Goal: Check status: Check status

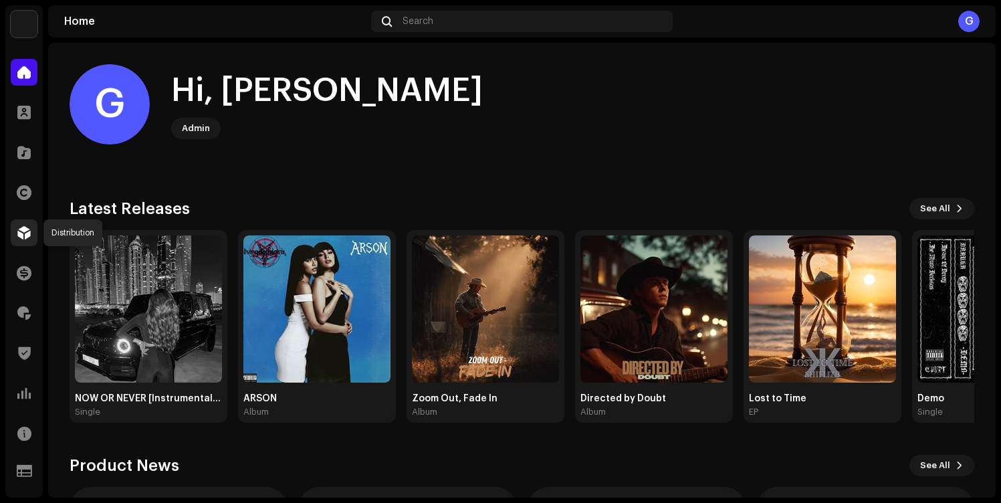
click at [16, 235] on div at bounding box center [24, 232] width 27 height 27
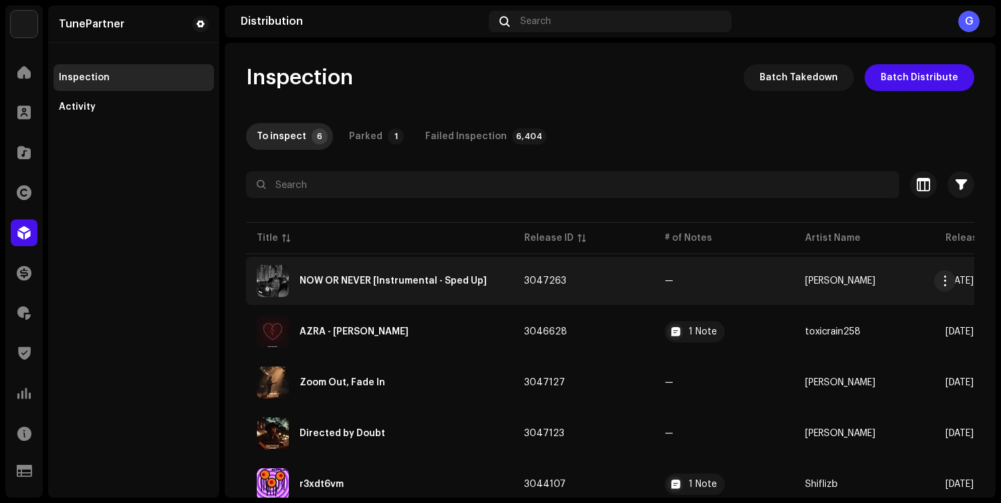
click at [471, 295] on div "NOW OR NEVER [Instrumental - Sped Up]" at bounding box center [380, 281] width 246 height 32
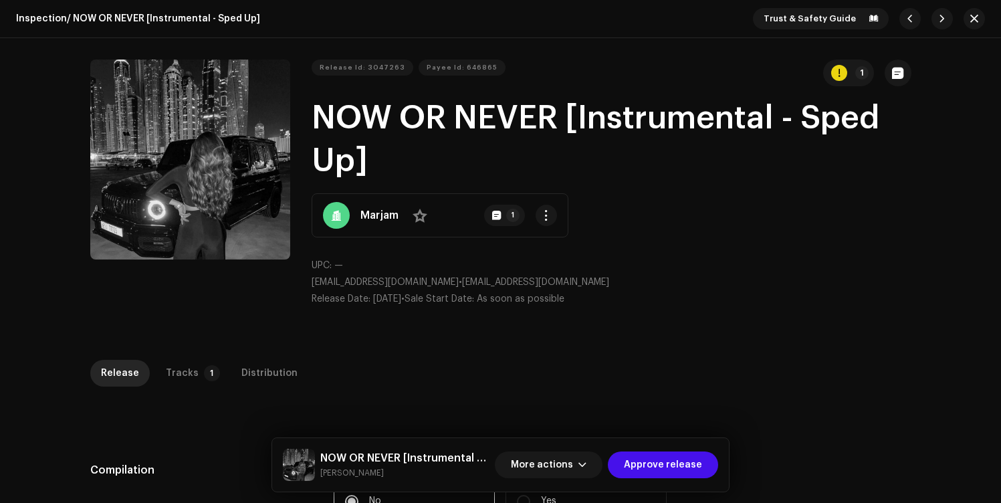
click at [361, 212] on strong "Marjam" at bounding box center [379, 215] width 38 height 16
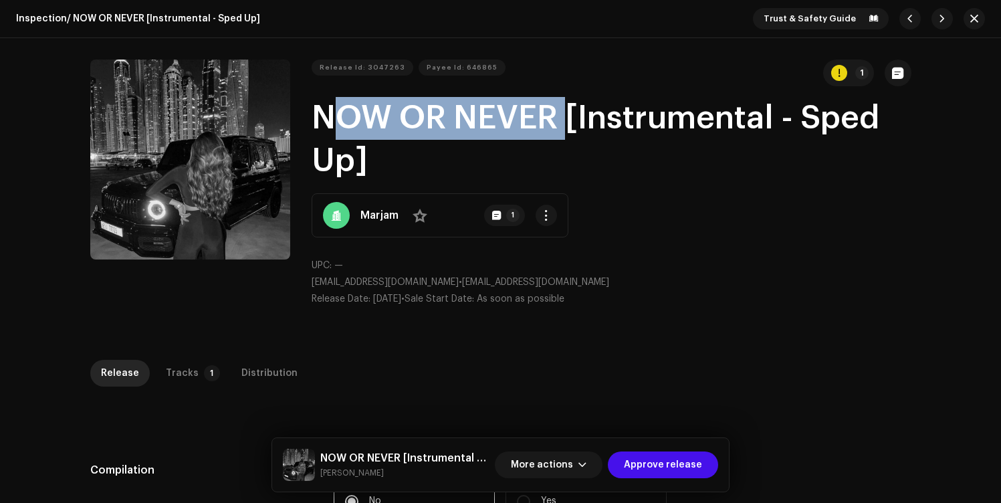
copy h1 "NOW OR NEVER"
drag, startPoint x: 310, startPoint y: 112, endPoint x: 548, endPoint y: 108, distance: 238.0
click at [548, 108] on h1 "NOW OR NEVER [Instrumental - Sped Up]" at bounding box center [612, 140] width 600 height 86
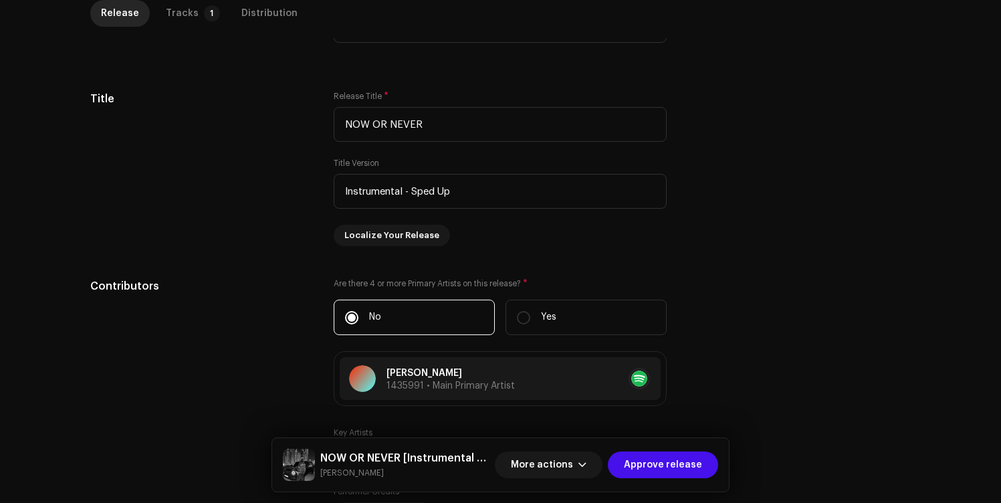
scroll to position [663, 0]
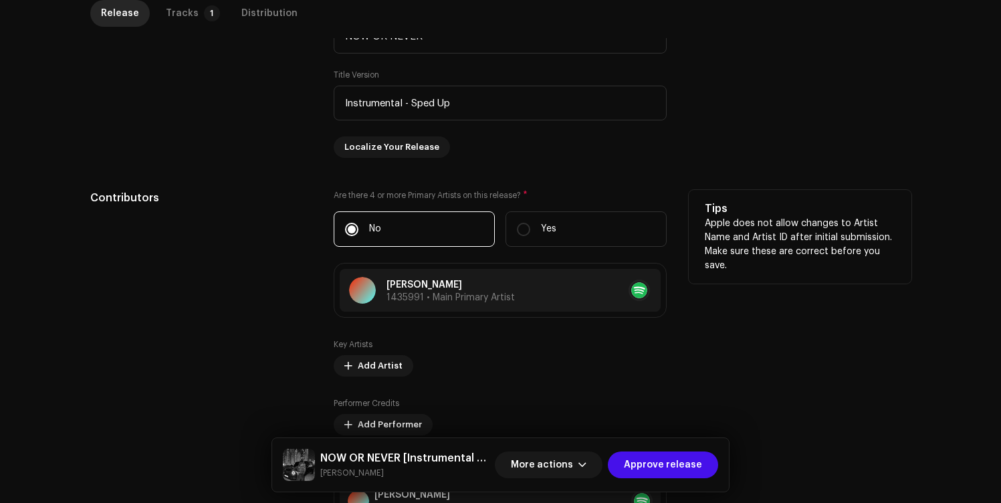
click at [292, 305] on div "Contributors" at bounding box center [201, 371] width 223 height 363
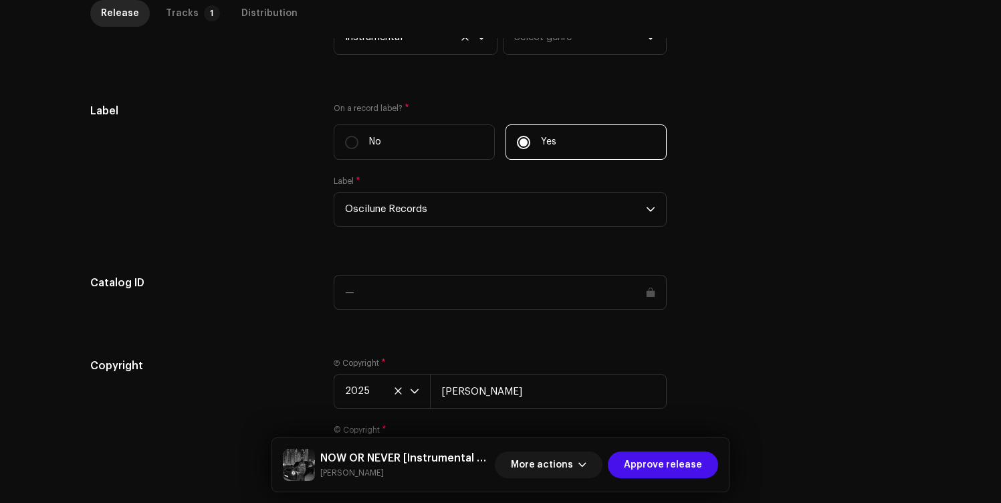
scroll to position [1332, 0]
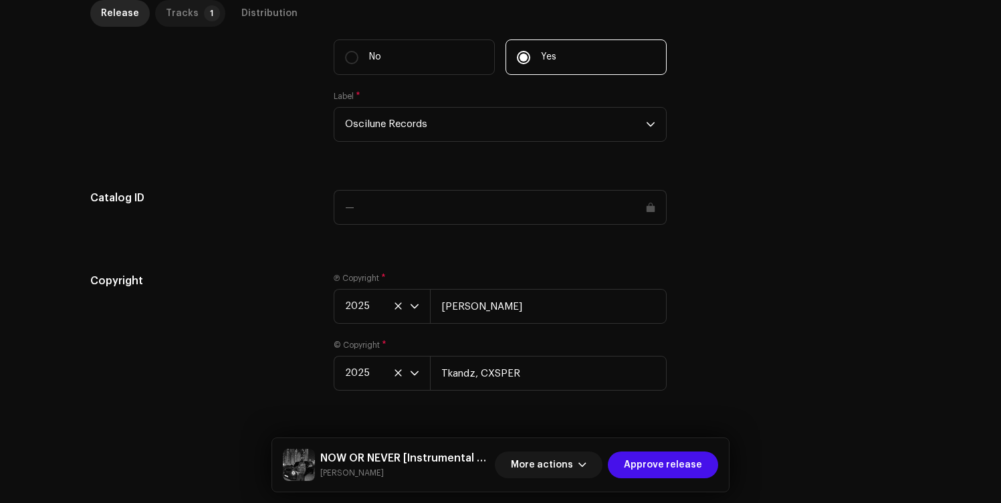
click at [179, 19] on div "Tracks" at bounding box center [182, 13] width 33 height 27
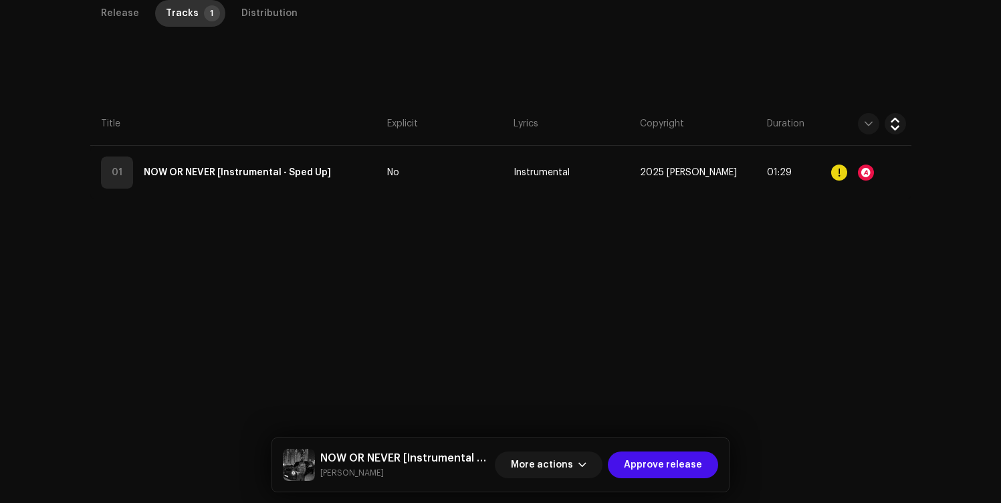
scroll to position [360, 0]
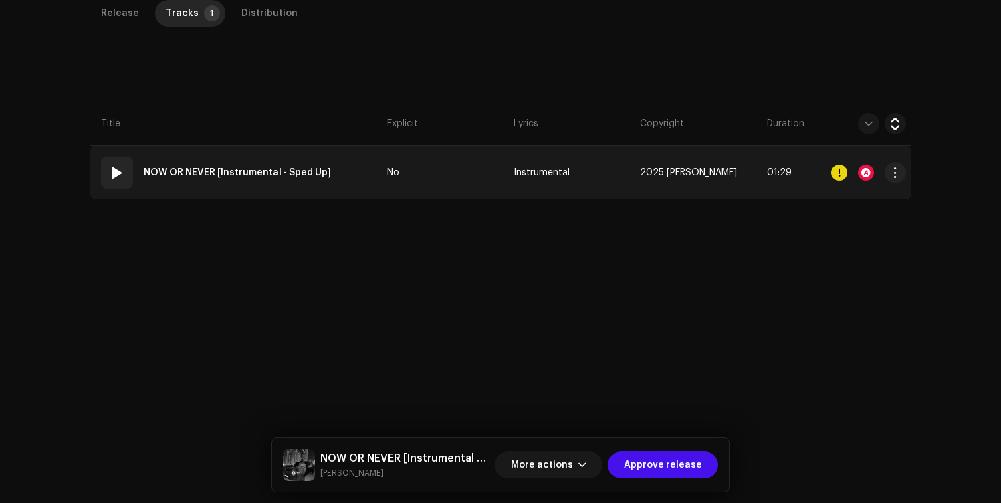
click at [363, 182] on td "01 NOW OR NEVER [Instrumental - Sped Up]" at bounding box center [236, 172] width 292 height 53
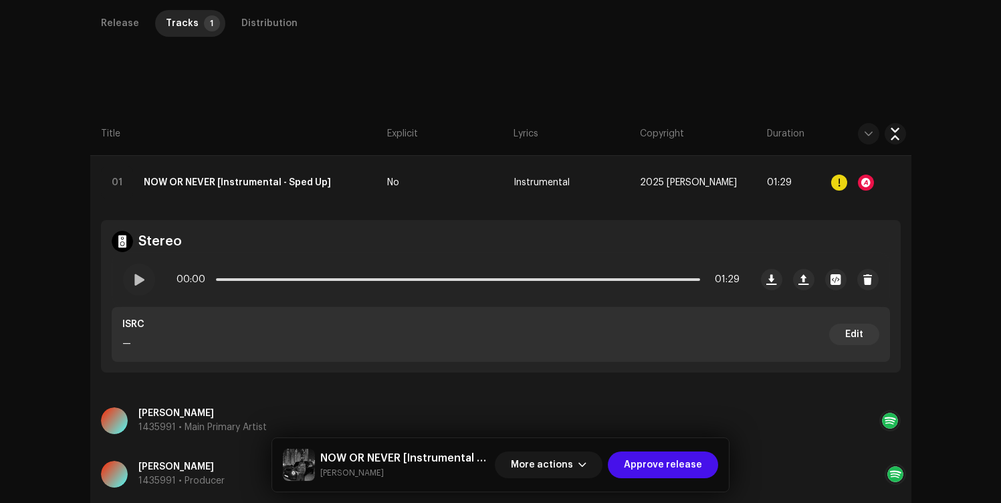
scroll to position [0, 0]
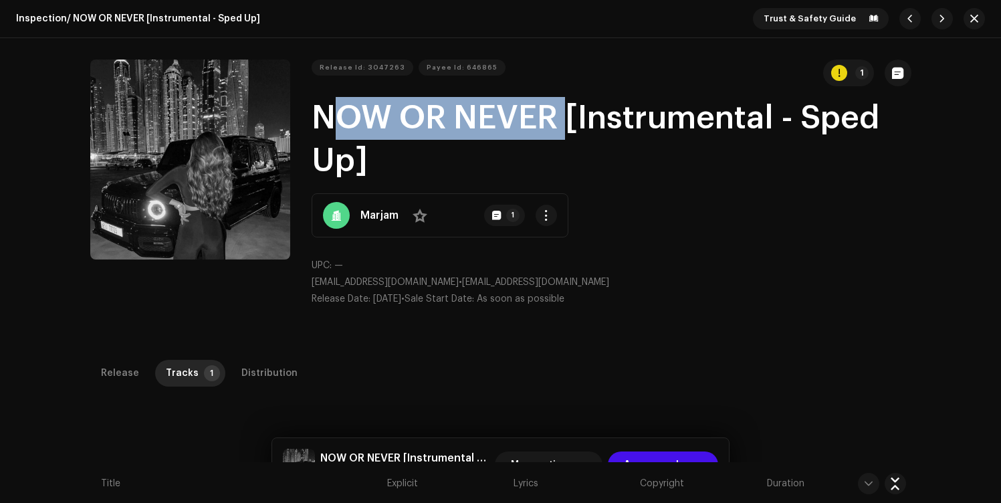
copy h1 "NOW OR NEVER"
drag, startPoint x: 310, startPoint y: 113, endPoint x: 552, endPoint y: 104, distance: 242.2
click at [552, 104] on h1 "NOW OR NEVER [Instrumental - Sped Up]" at bounding box center [612, 140] width 600 height 86
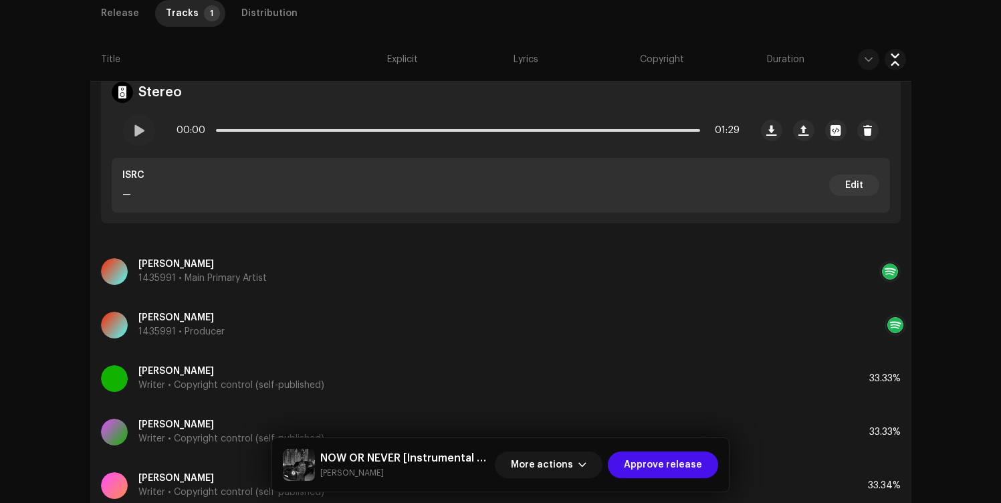
scroll to position [499, 0]
click at [636, 473] on span "Approve release" at bounding box center [663, 464] width 78 height 27
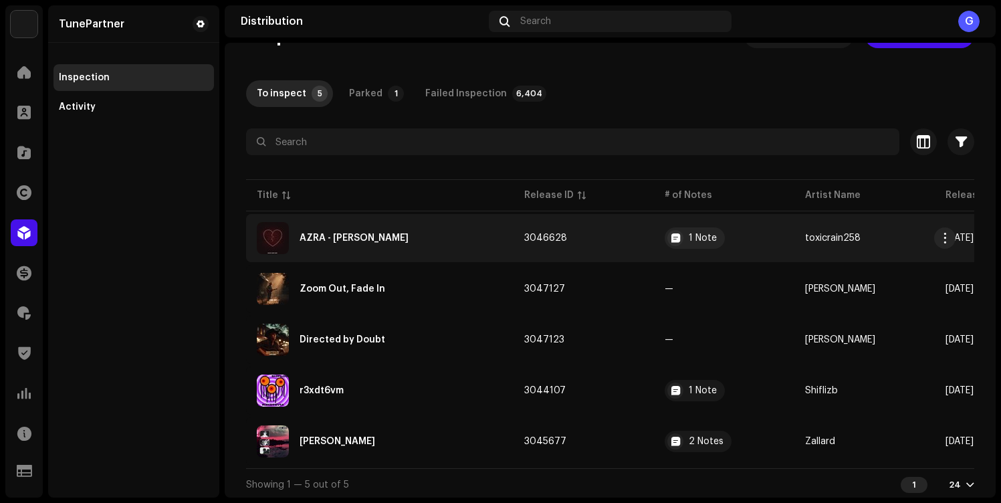
scroll to position [51, 0]
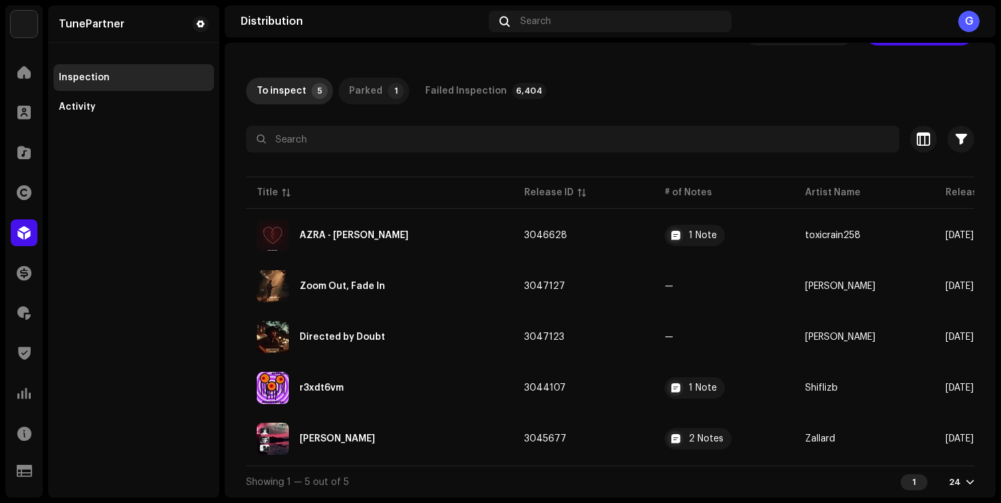
click at [372, 81] on div "Parked" at bounding box center [365, 91] width 33 height 27
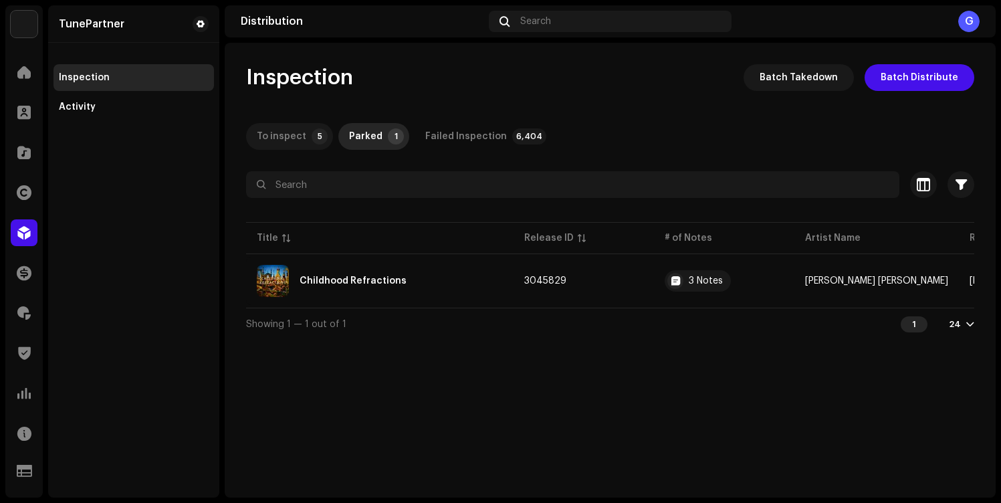
click at [302, 135] on div "To inspect" at bounding box center [281, 136] width 49 height 27
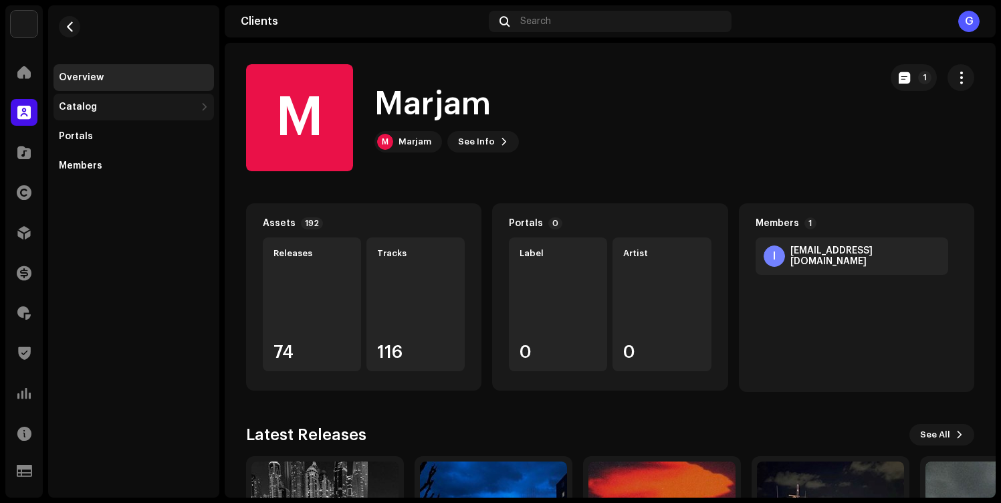
click at [162, 106] on div "Catalog" at bounding box center [127, 107] width 136 height 11
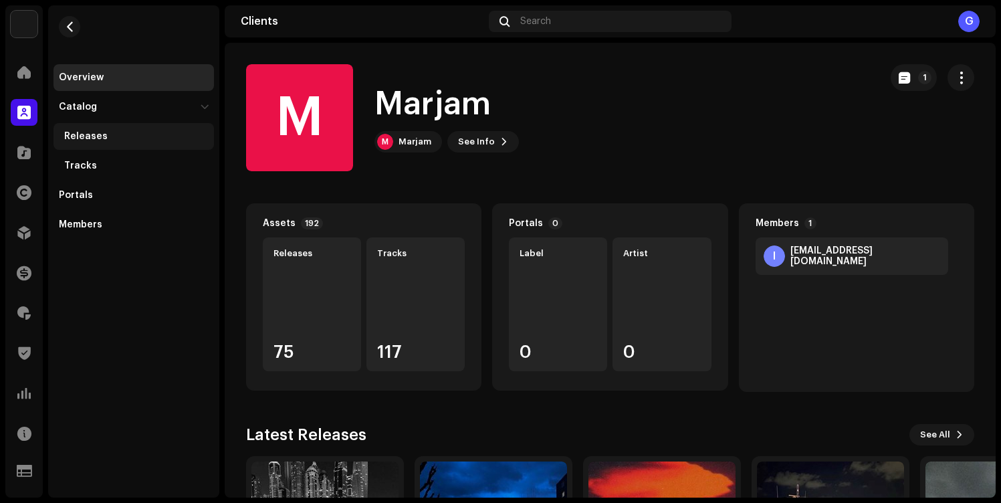
click at [150, 134] on div "Releases" at bounding box center [136, 136] width 144 height 11
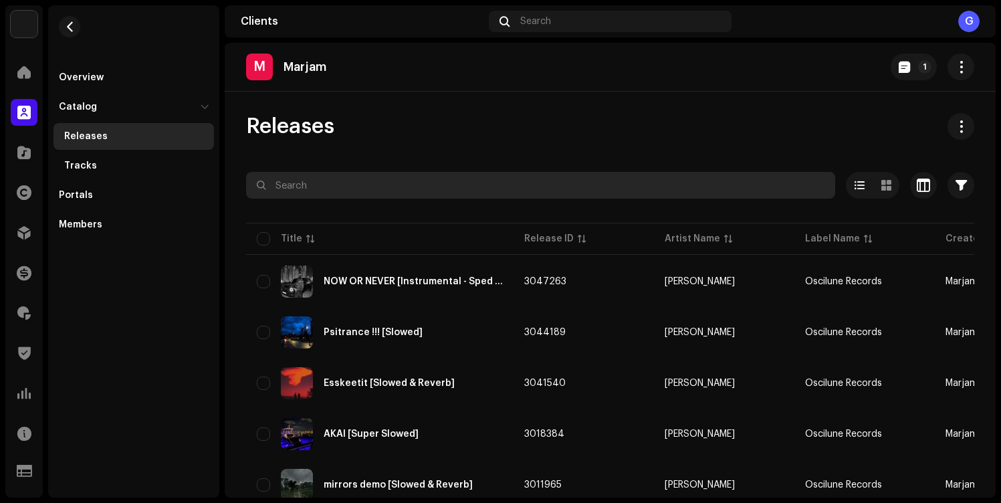
click at [281, 186] on input "text" at bounding box center [540, 185] width 589 height 27
paste input "NOW OR NEVER"
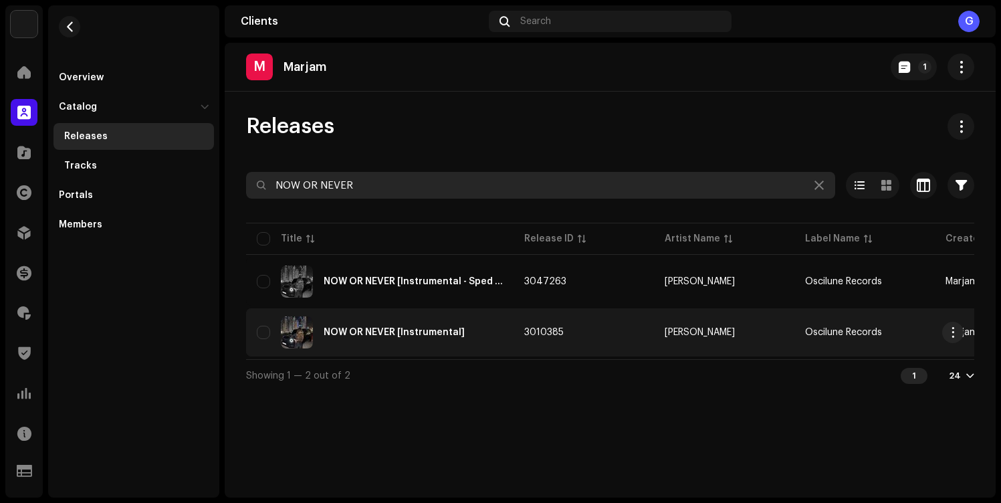
type input "NOW OR NEVER"
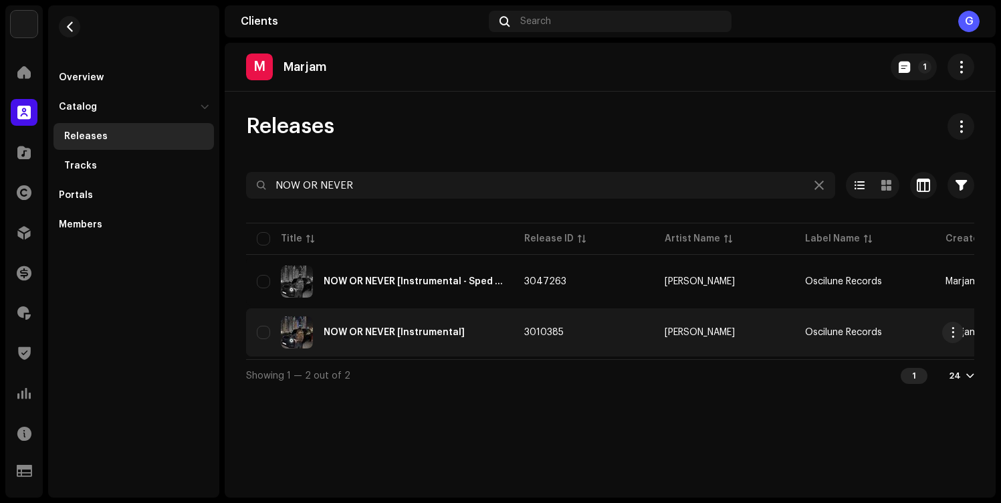
click at [477, 320] on div "NOW OR NEVER [Instrumental]" at bounding box center [380, 332] width 246 height 32
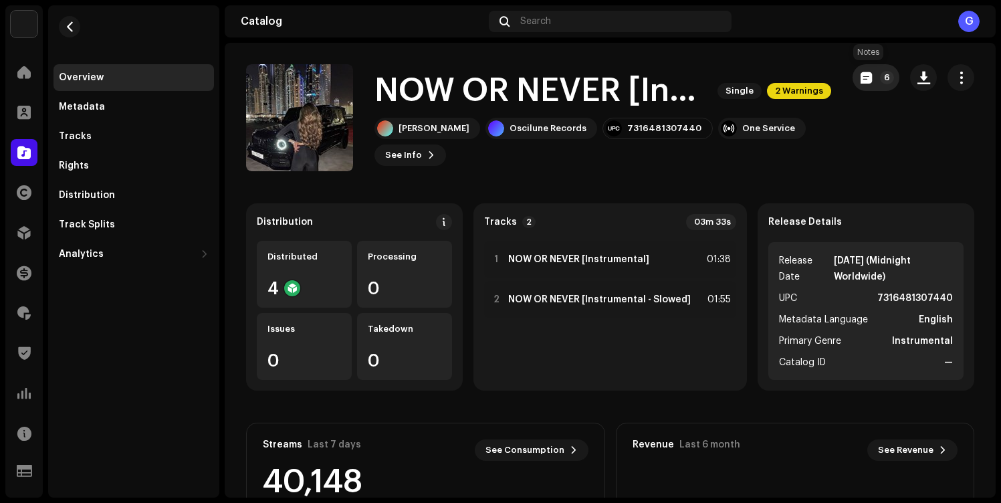
click at [864, 81] on span "button" at bounding box center [865, 77] width 11 height 11
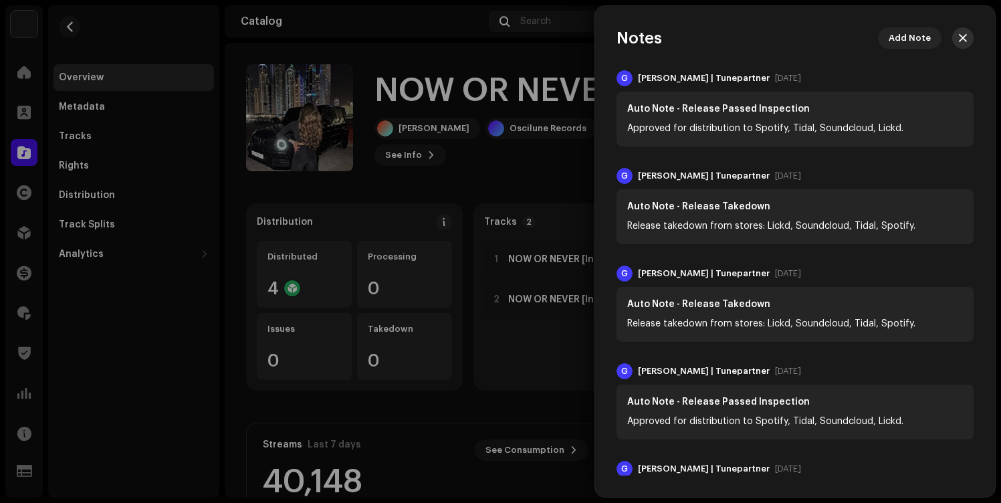
click at [959, 37] on span "button" at bounding box center [963, 38] width 8 height 11
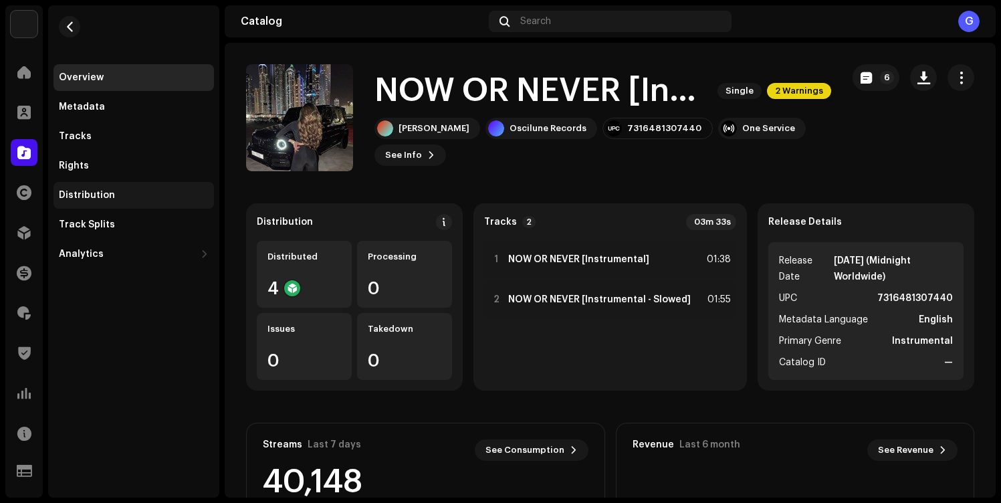
click at [162, 192] on div "Distribution" at bounding box center [134, 195] width 150 height 11
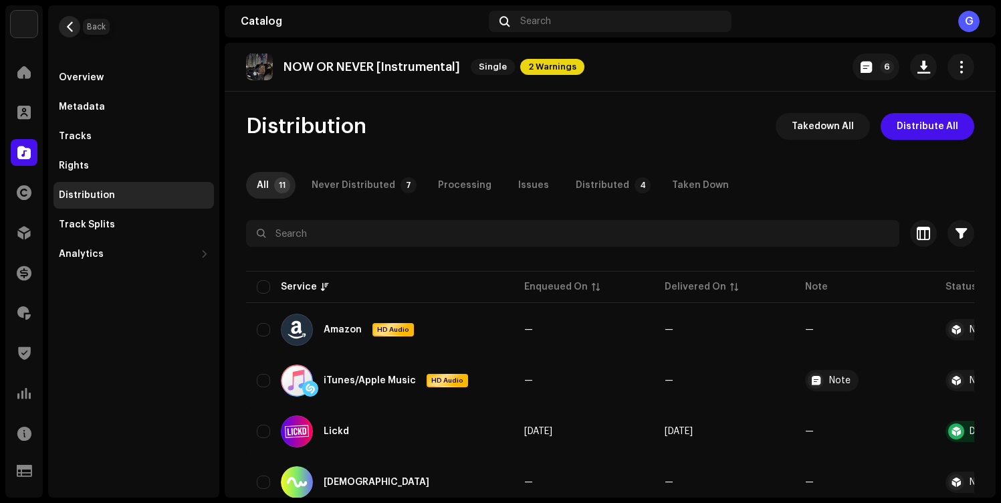
click at [74, 30] on span "button" at bounding box center [70, 26] width 10 height 11
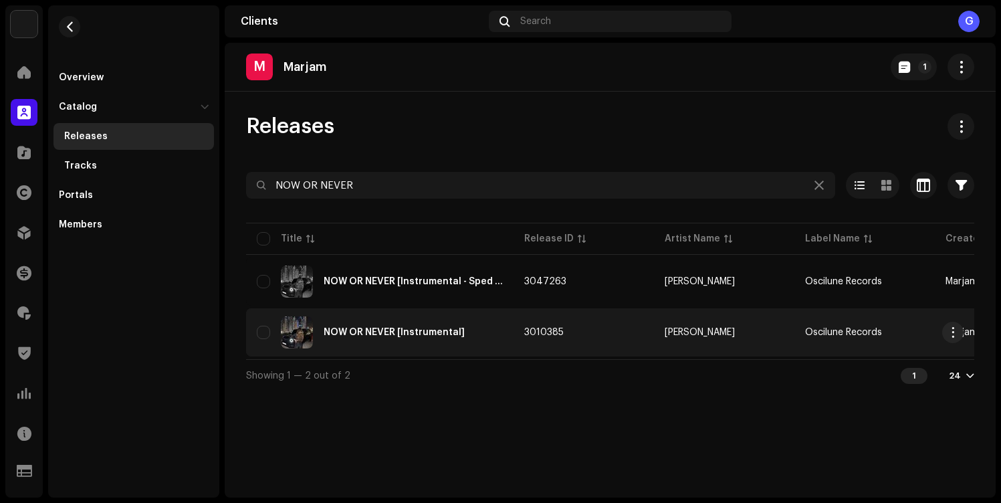
click at [502, 338] on div "NOW OR NEVER [Instrumental]" at bounding box center [380, 332] width 246 height 32
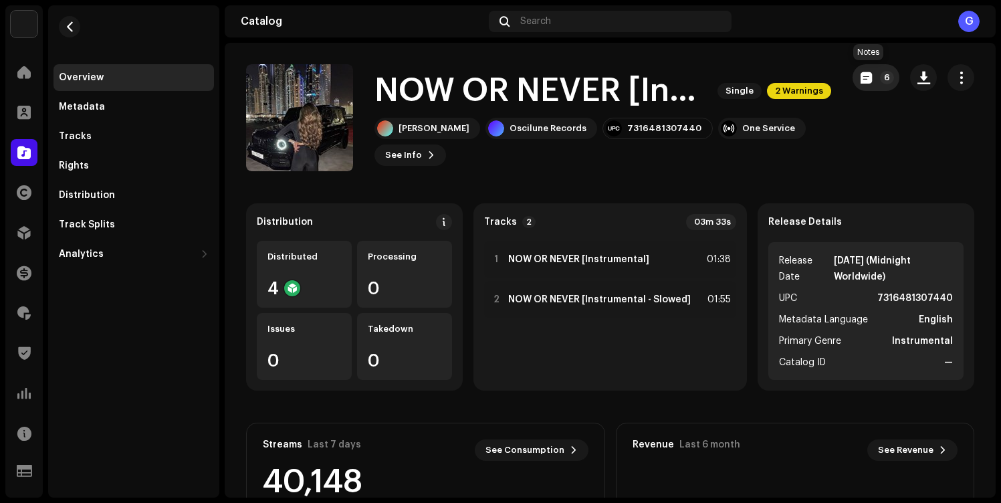
click at [862, 72] on span "button" at bounding box center [865, 77] width 11 height 11
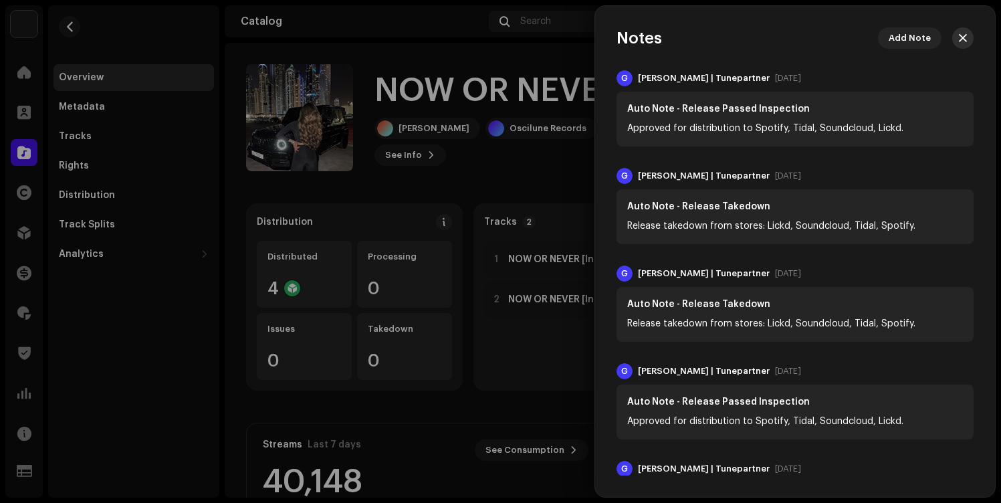
click at [959, 35] on span "button" at bounding box center [963, 38] width 8 height 11
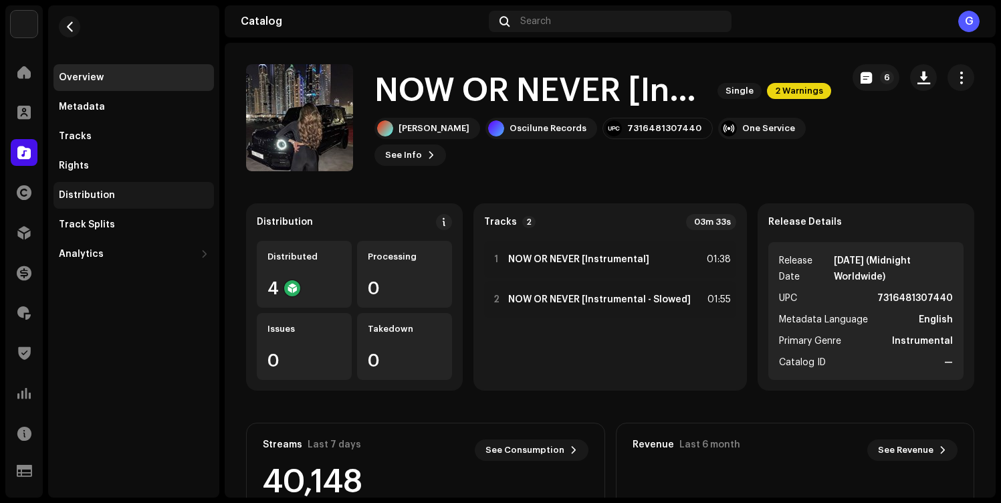
click at [135, 197] on div "Distribution" at bounding box center [134, 195] width 150 height 11
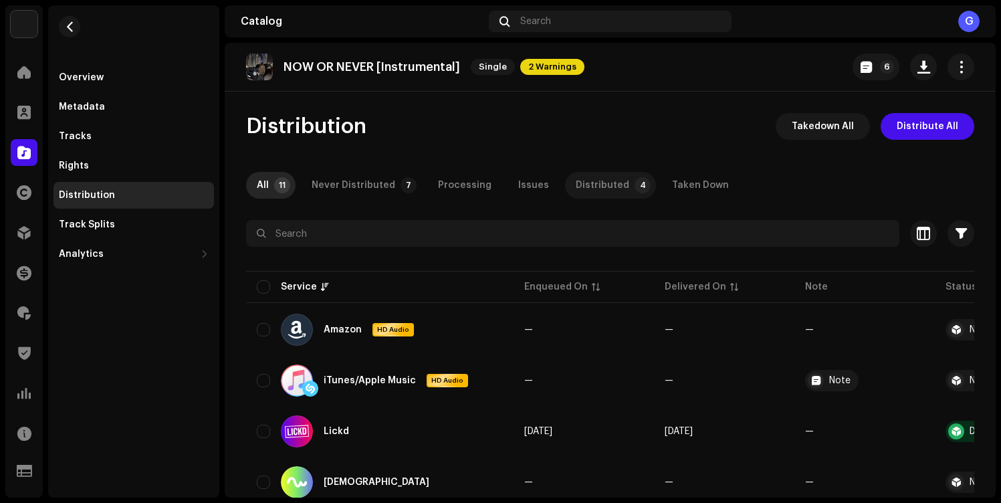
click at [586, 185] on div "Distributed" at bounding box center [602, 185] width 53 height 27
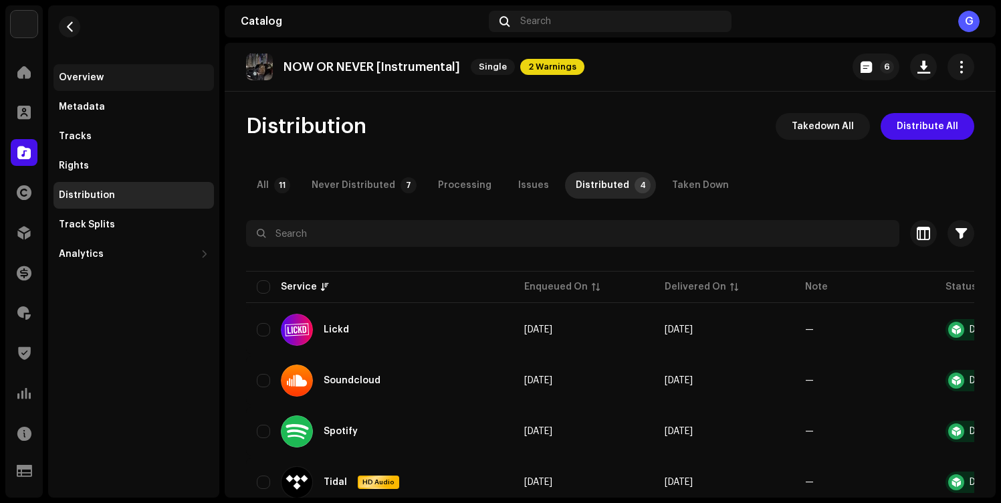
click at [131, 72] on div "Overview" at bounding box center [134, 77] width 150 height 11
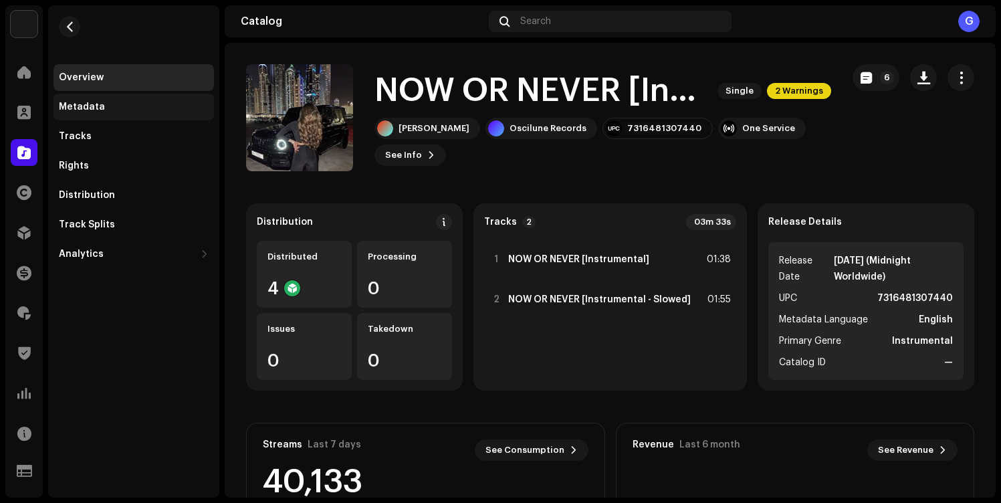
click at [146, 106] on div "Metadata" at bounding box center [134, 107] width 150 height 11
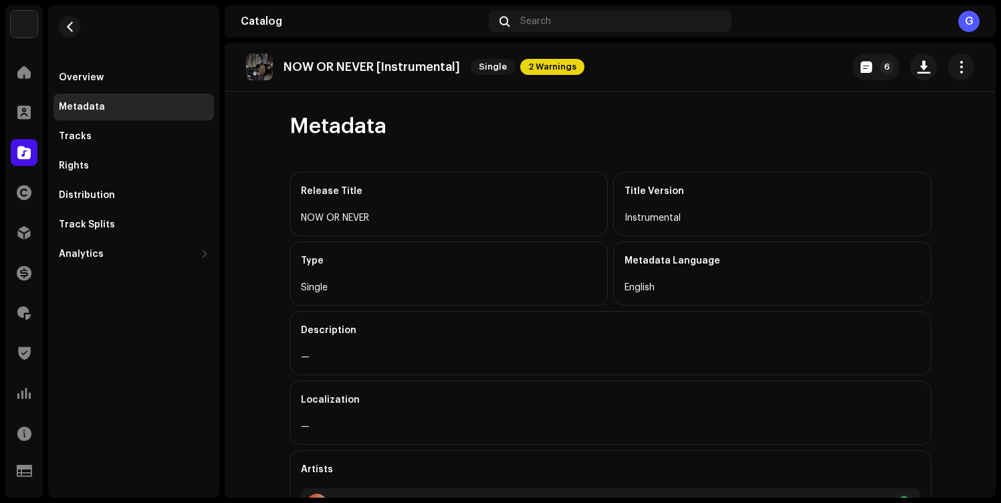
scroll to position [402, 0]
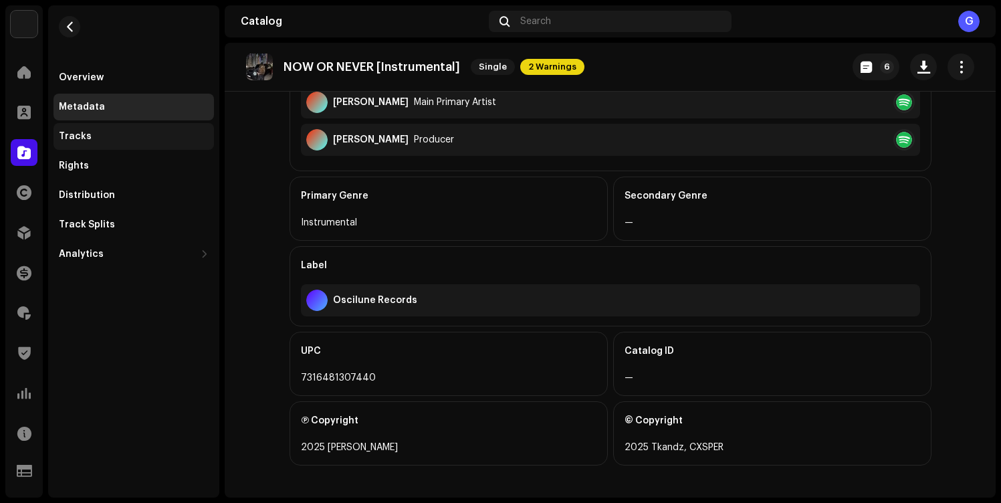
click at [122, 140] on div "Tracks" at bounding box center [134, 136] width 150 height 11
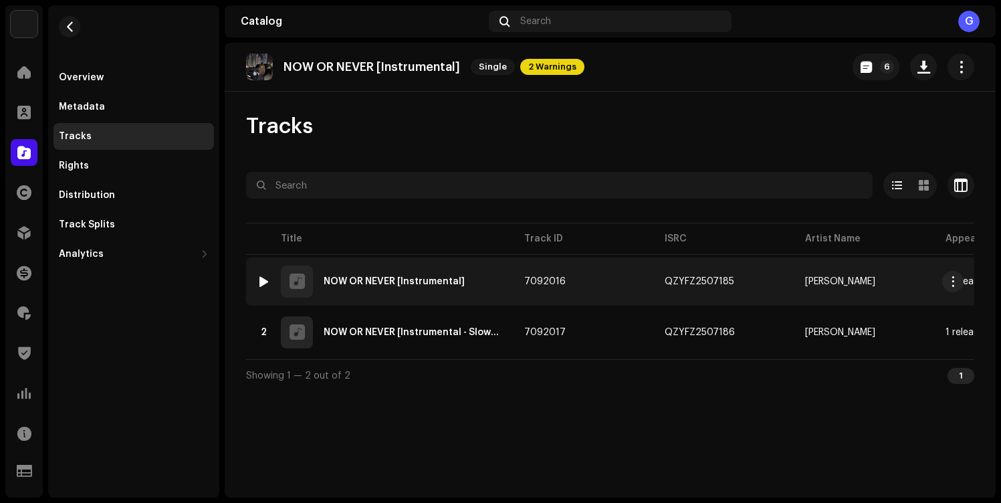
click at [483, 276] on div "1 NOW OR NEVER [Instrumental]" at bounding box center [380, 281] width 246 height 32
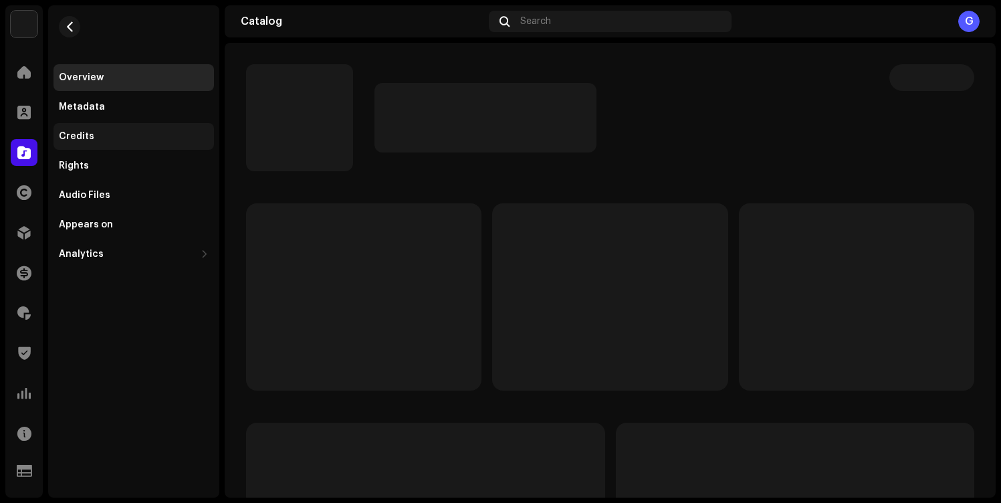
click at [162, 124] on div "Credits" at bounding box center [133, 136] width 160 height 27
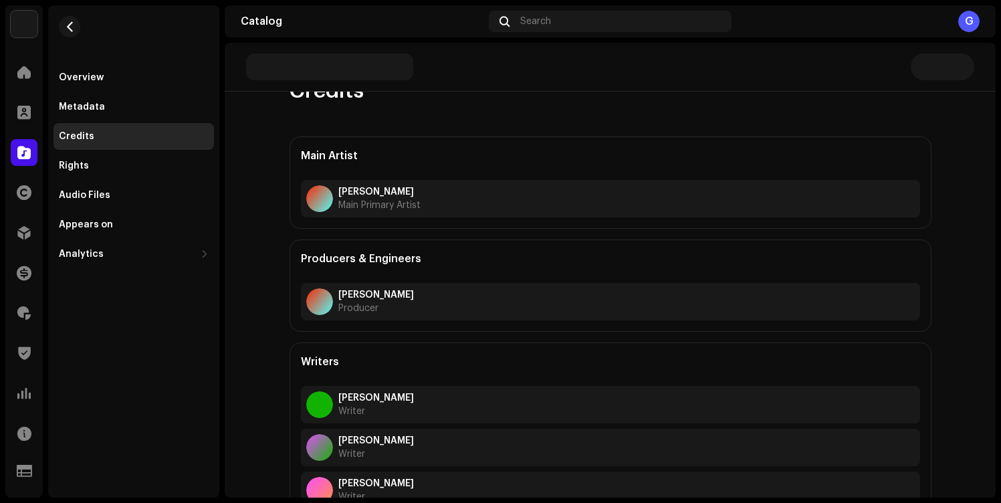
scroll to position [58, 0]
